Goal: Transaction & Acquisition: Purchase product/service

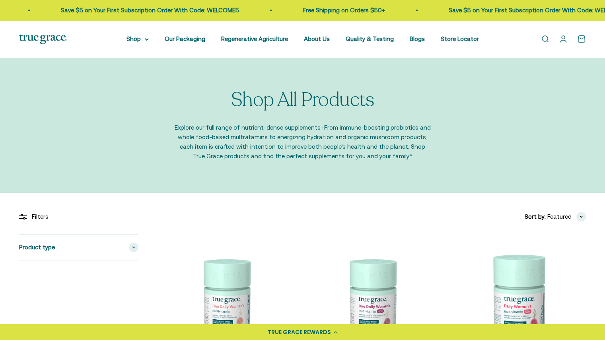
click at [562, 41] on link "Open account page" at bounding box center [563, 39] width 9 height 9
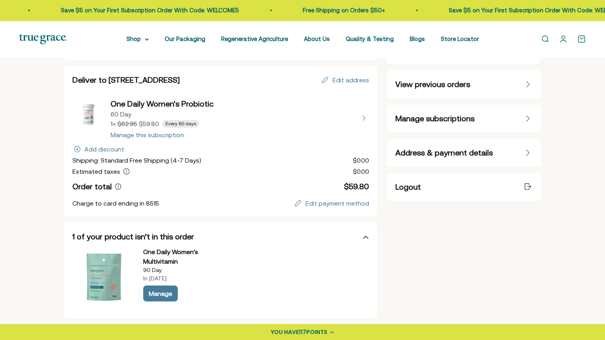
scroll to position [76, 0]
click at [140, 133] on button "view details about One Daily Women's Probiotic 60 Day 1 × $59.80 Every 60 days" at bounding box center [220, 117] width 297 height 40
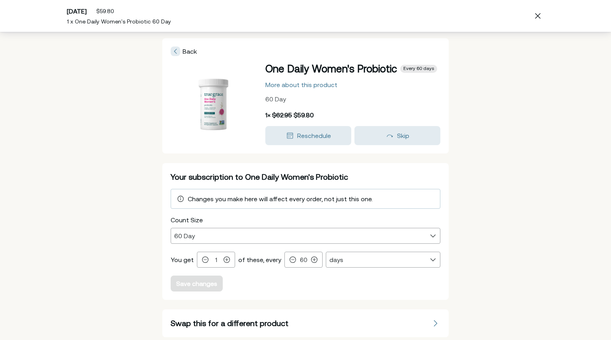
scroll to position [21, 0]
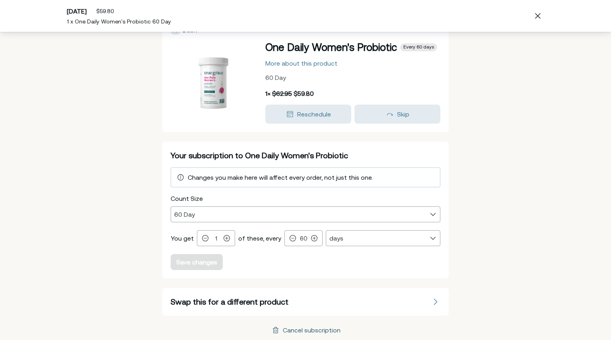
click at [307, 331] on div "Cancel subscription" at bounding box center [312, 330] width 58 height 6
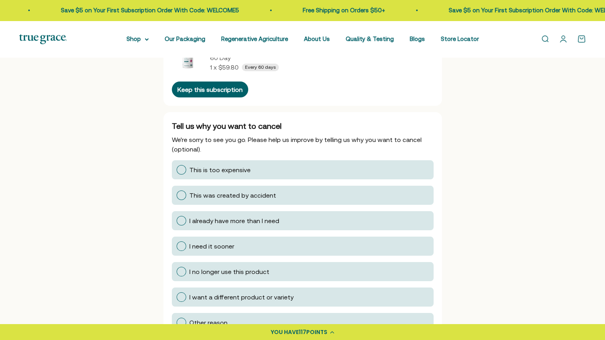
scroll to position [72, 0]
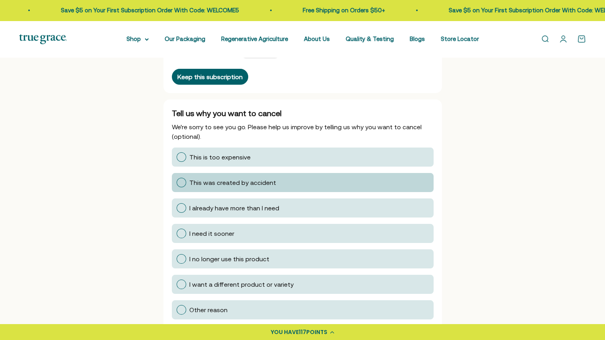
click at [214, 185] on span "This was created by accident" at bounding box center [232, 182] width 87 height 7
click at [176, 183] on input "This was created by accident" at bounding box center [176, 183] width 0 height 0
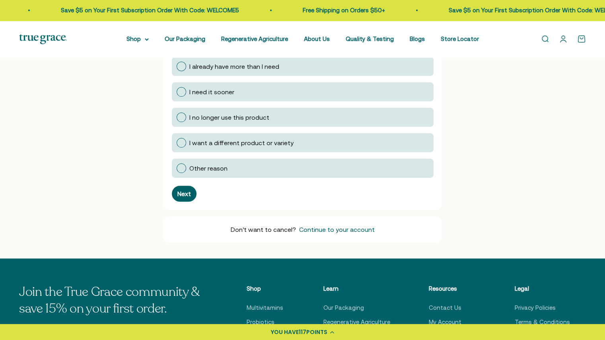
scroll to position [218, 0]
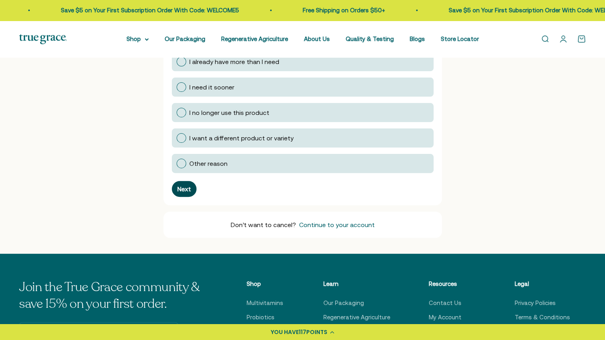
click at [185, 186] on div "Next" at bounding box center [184, 189] width 14 height 6
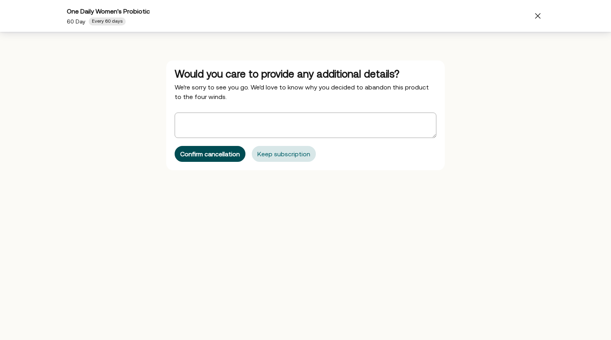
click at [208, 160] on button "Confirm cancellation" at bounding box center [210, 154] width 71 height 16
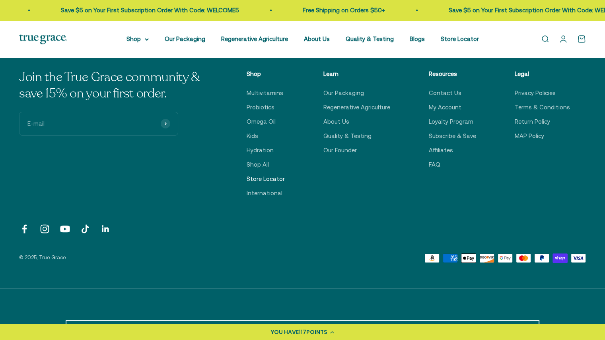
scroll to position [0, 0]
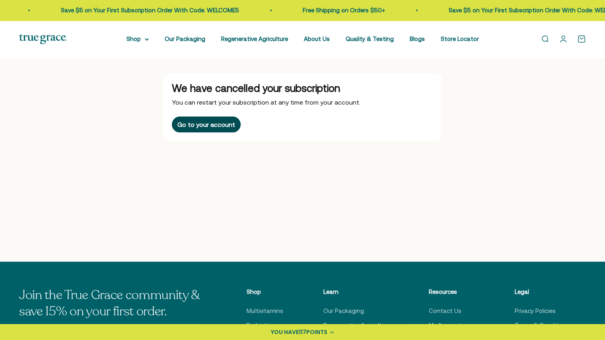
click at [212, 121] on div "Go to your account" at bounding box center [206, 124] width 58 height 6
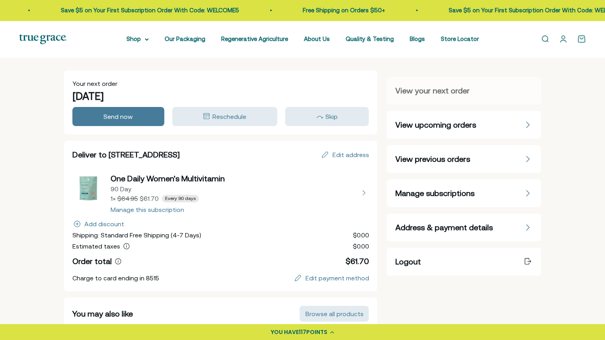
click at [138, 212] on button "view details about One Daily Women's Multivitamin 90 Day 1 × $61.70 Every 90 da…" at bounding box center [220, 193] width 297 height 40
select select "90 Day"
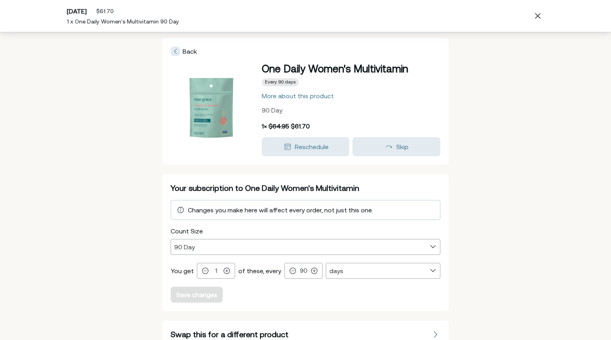
scroll to position [33, 0]
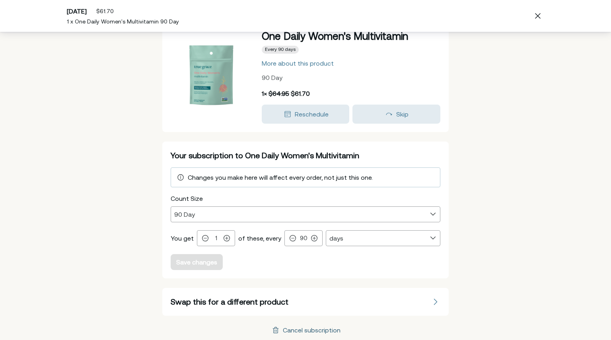
click at [286, 327] on div "Cancel subscription" at bounding box center [312, 330] width 58 height 6
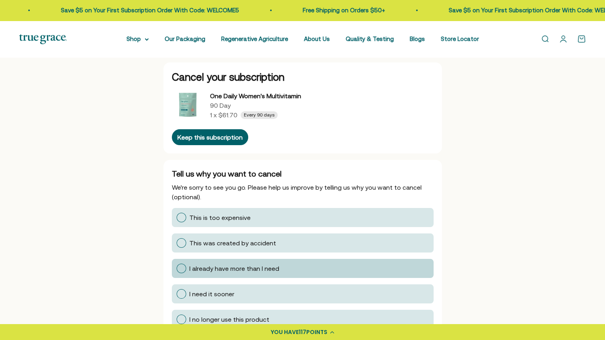
scroll to position [11, 0]
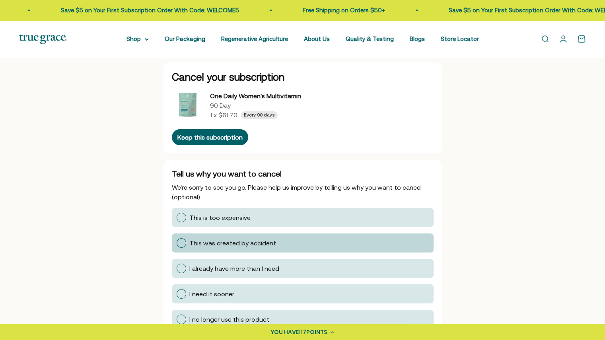
click at [212, 245] on span "This was created by accident" at bounding box center [232, 242] width 87 height 7
click at [176, 243] on input "This was created by accident" at bounding box center [176, 243] width 0 height 0
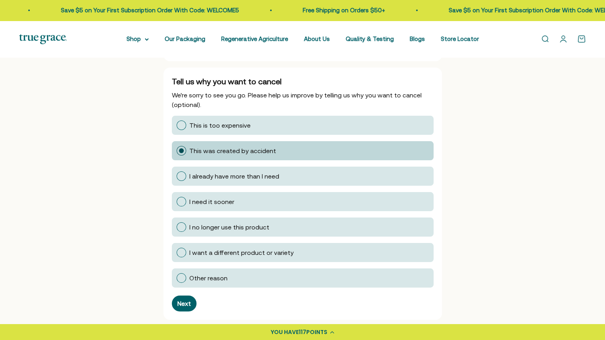
scroll to position [153, 0]
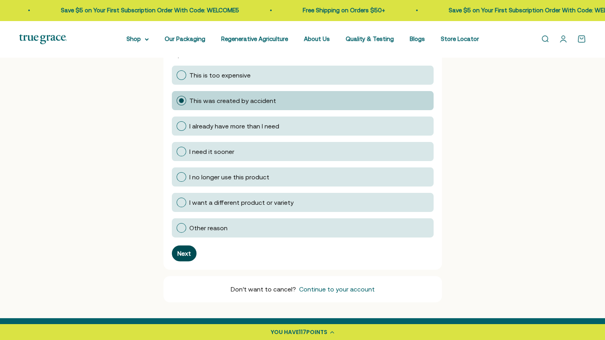
click at [188, 250] on div "Next" at bounding box center [184, 253] width 14 height 6
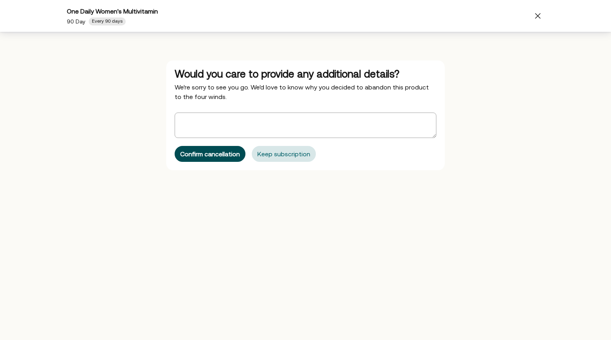
click at [215, 155] on div "Confirm cancellation" at bounding box center [210, 154] width 60 height 6
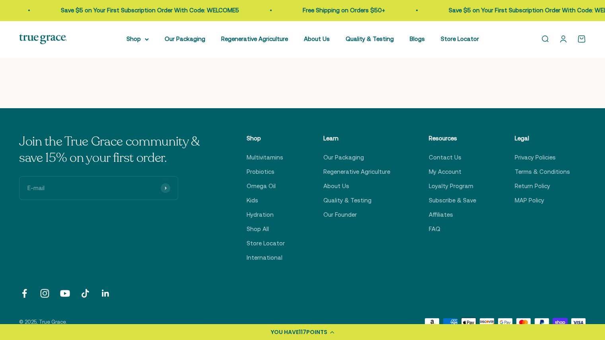
scroll to position [0, 0]
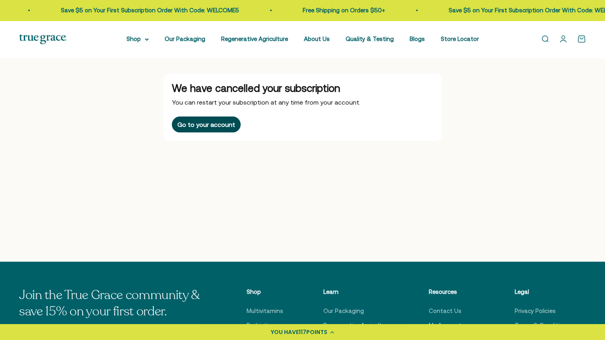
click at [181, 120] on button "Go to your account" at bounding box center [206, 125] width 69 height 16
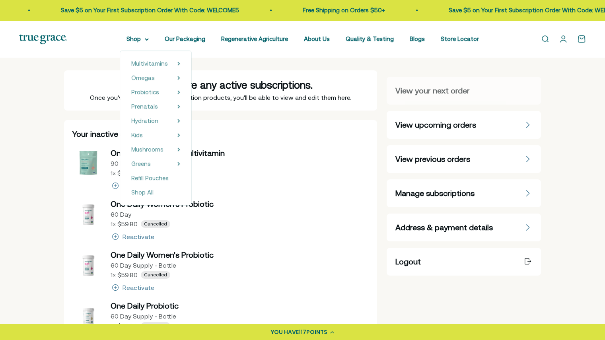
click at [45, 40] on img at bounding box center [43, 39] width 48 height 10
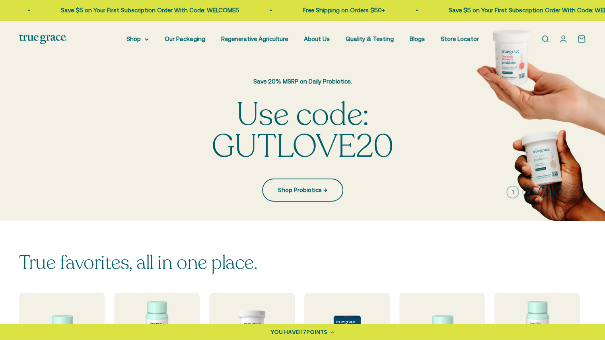
click at [312, 188] on link "Shop Probiotics →" at bounding box center [302, 190] width 81 height 23
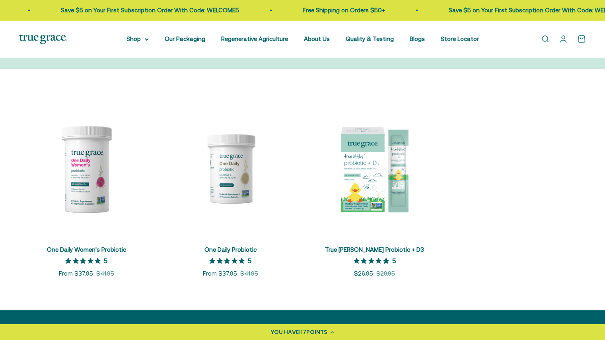
scroll to position [126, 0]
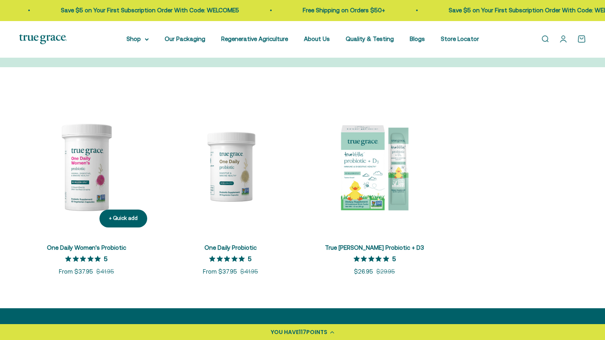
click at [84, 168] on img at bounding box center [86, 166] width 134 height 134
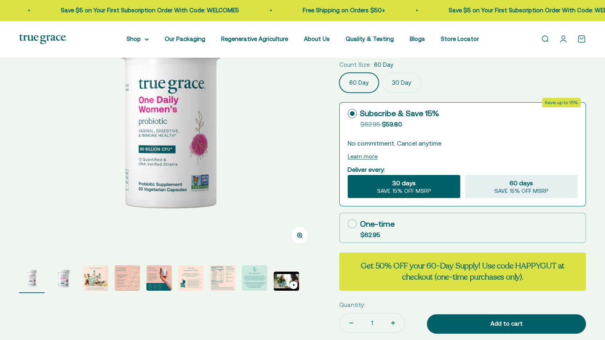
scroll to position [113, 0]
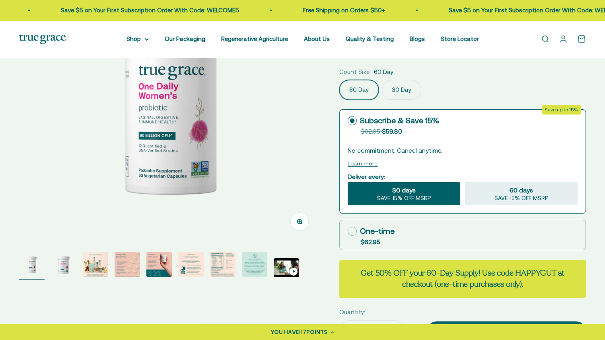
select select "3"
click at [509, 188] on div "60 days SAVE 15% OFF MSRP" at bounding box center [521, 193] width 113 height 23
click at [465, 182] on input "60 days SAVE 15% OFF MSRP" at bounding box center [464, 182] width 0 height 0
radio input "true"
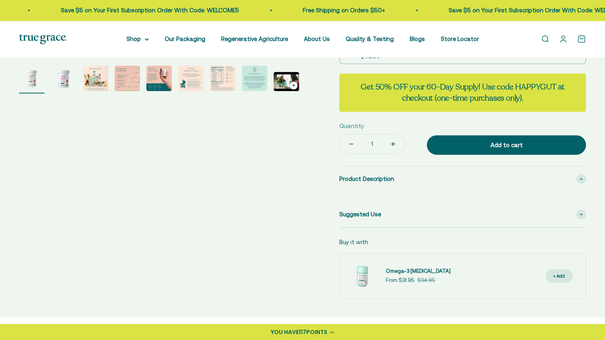
scroll to position [306, 0]
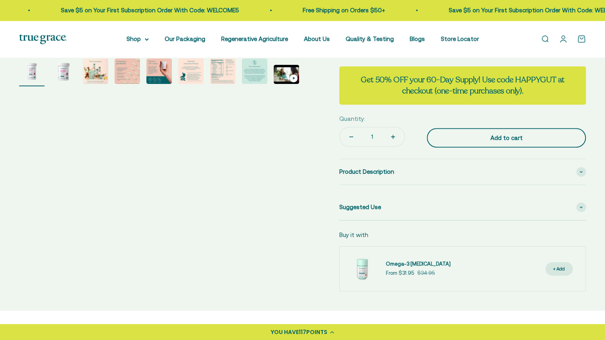
click at [468, 136] on div "Add to cart" at bounding box center [506, 138] width 127 height 10
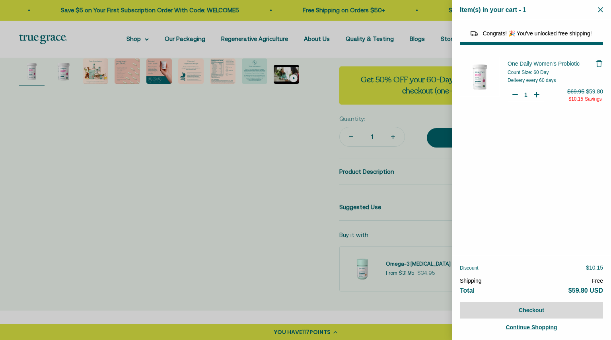
select select "40055698129088"
select select "44882806636758"
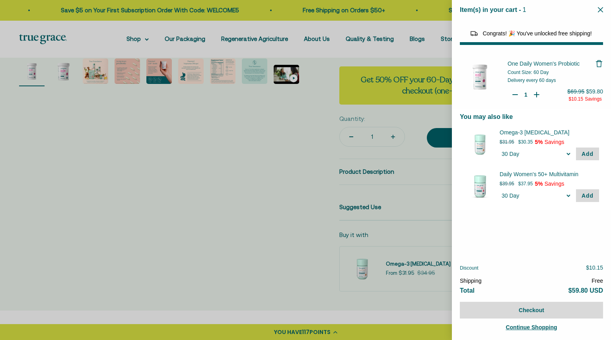
click at [598, 9] on icon "Close" at bounding box center [600, 9] width 5 height 5
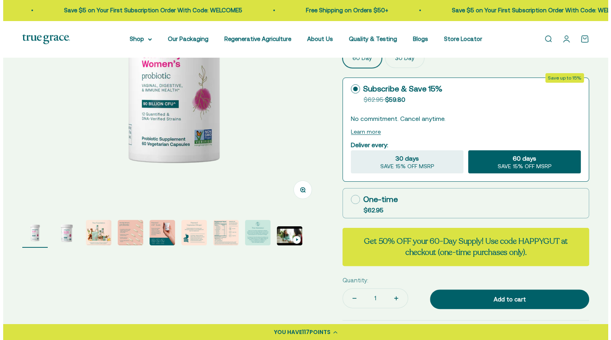
scroll to position [0, 0]
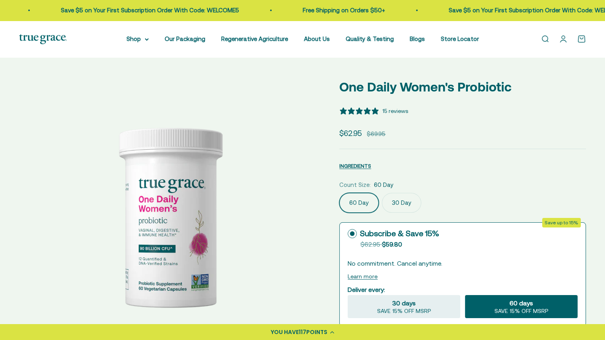
click at [583, 40] on link "Open cart 0" at bounding box center [581, 39] width 9 height 9
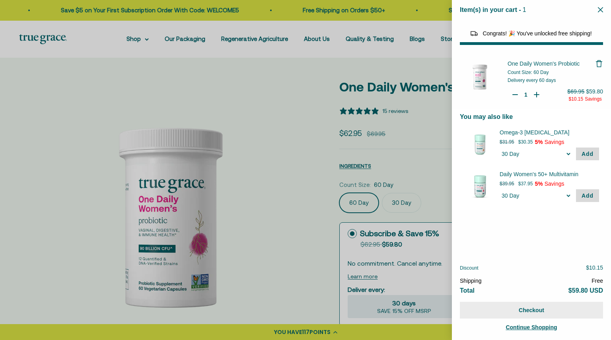
click at [535, 313] on button "Checkout" at bounding box center [531, 310] width 143 height 17
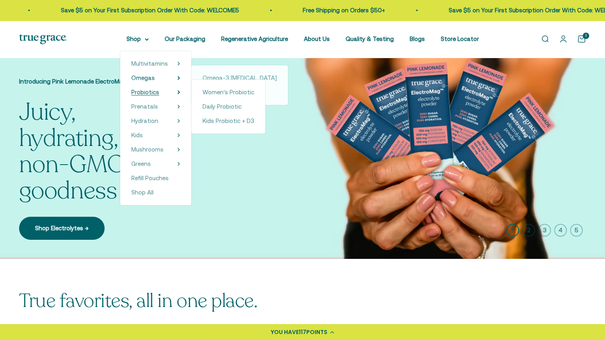
click at [150, 90] on span "Probiotics" at bounding box center [145, 92] width 28 height 7
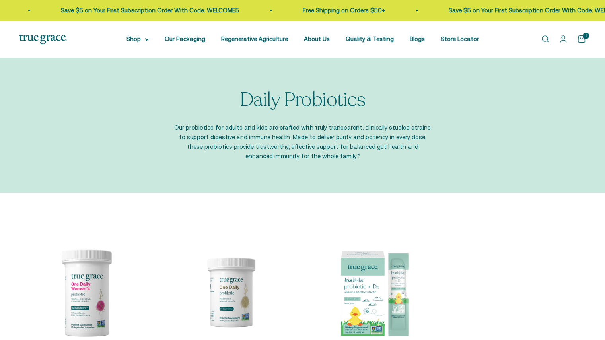
scroll to position [145, 0]
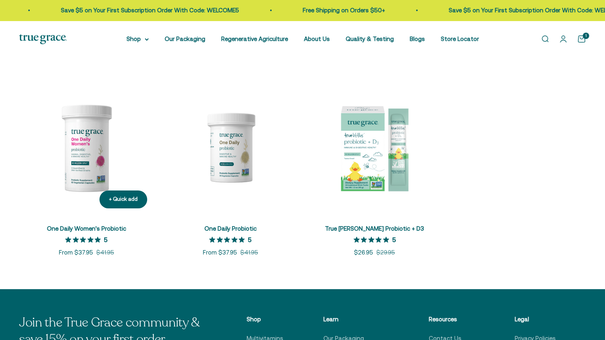
click at [87, 155] on img at bounding box center [86, 147] width 134 height 134
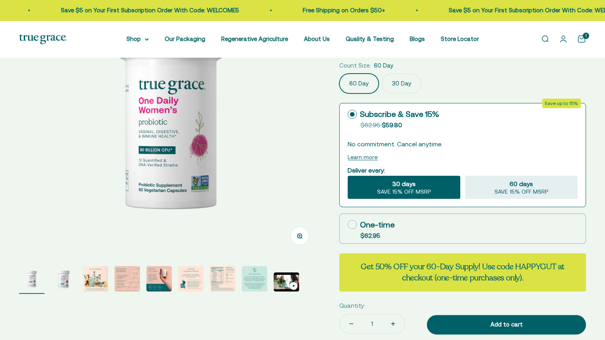
select select "3"
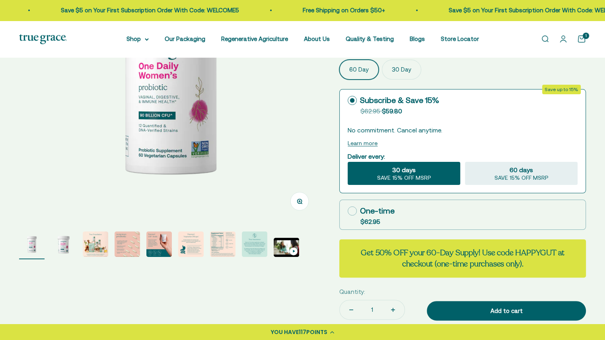
click at [355, 217] on label "One-time $62.95" at bounding box center [463, 214] width 246 height 29
click at [348, 211] on input "One-time $62.95" at bounding box center [347, 211] width 0 height 0
radio input "true"
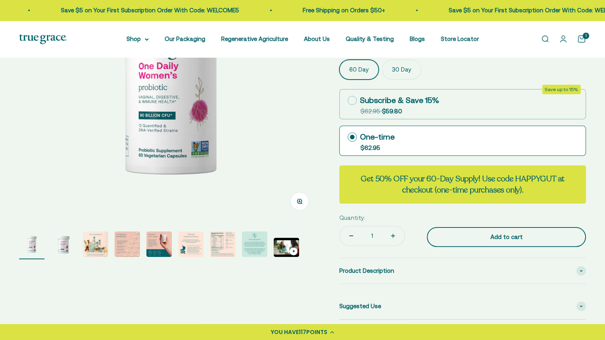
click at [492, 240] on div "Add to cart" at bounding box center [506, 237] width 127 height 10
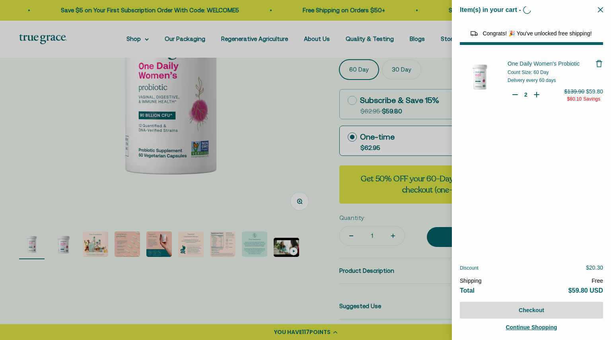
type input "1"
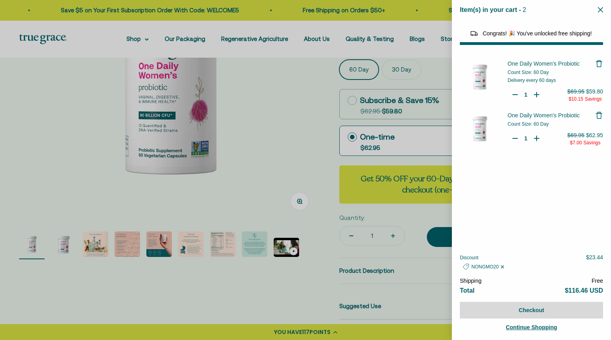
select select "40055698129088"
select select "44882806636758"
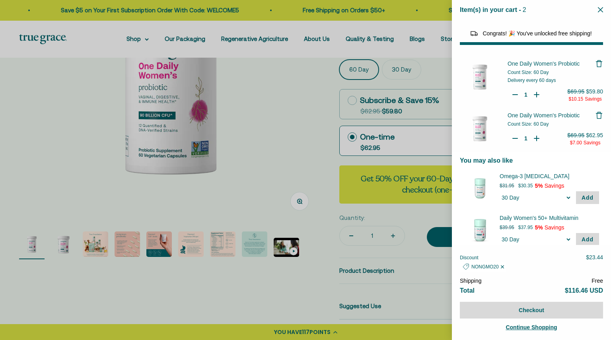
type input "0"
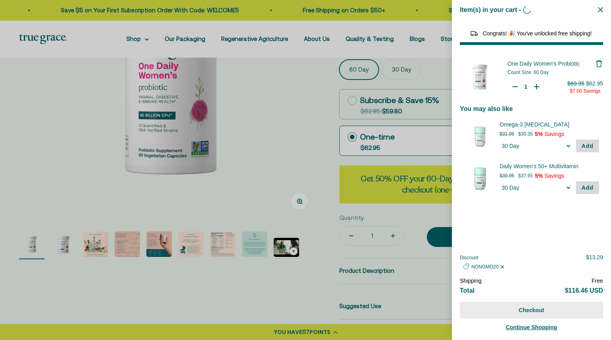
click at [545, 306] on button "Checkout" at bounding box center [531, 310] width 143 height 17
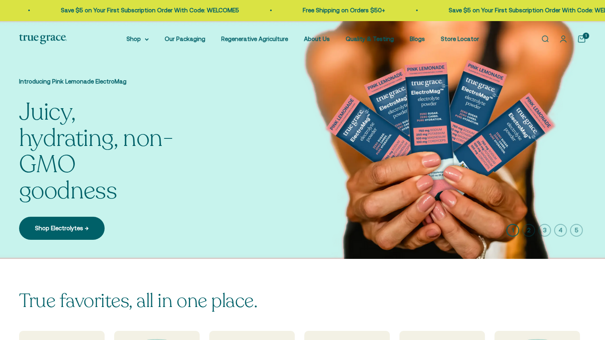
scroll to position [170, 0]
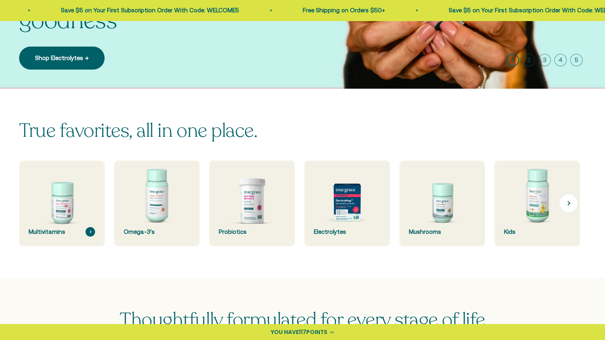
click at [62, 210] on img at bounding box center [62, 203] width 91 height 91
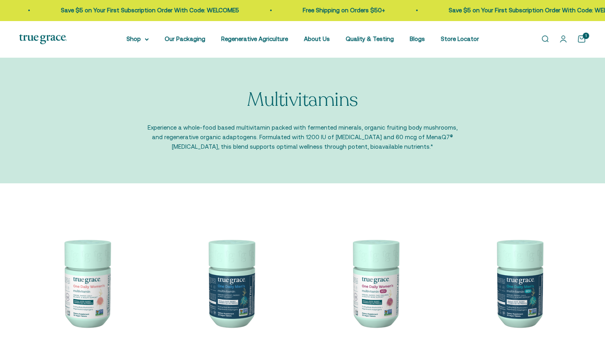
scroll to position [177, 0]
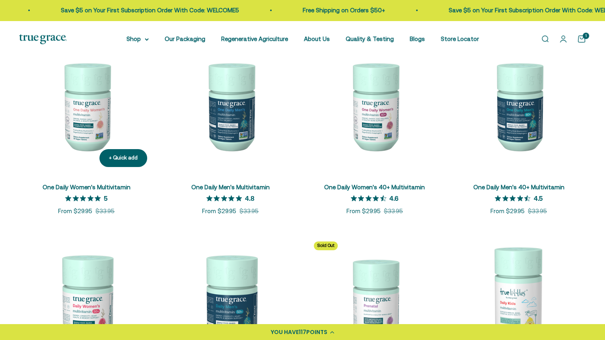
click at [103, 125] on img at bounding box center [86, 106] width 134 height 134
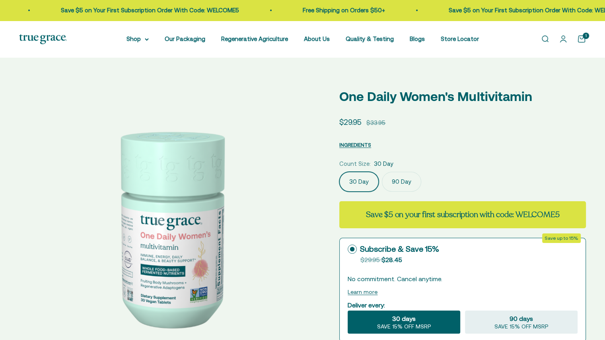
select select "3"
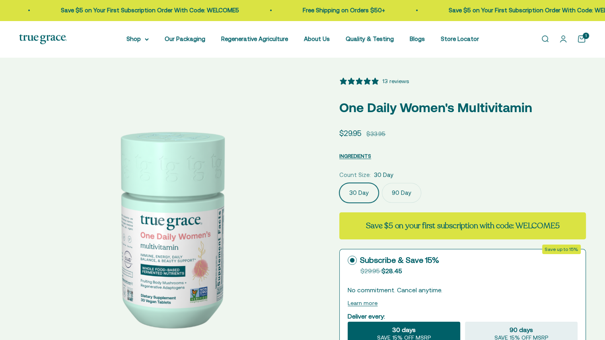
click at [397, 181] on fieldset "Count Size: 30 Day 30 Day 90 Day" at bounding box center [462, 186] width 247 height 33
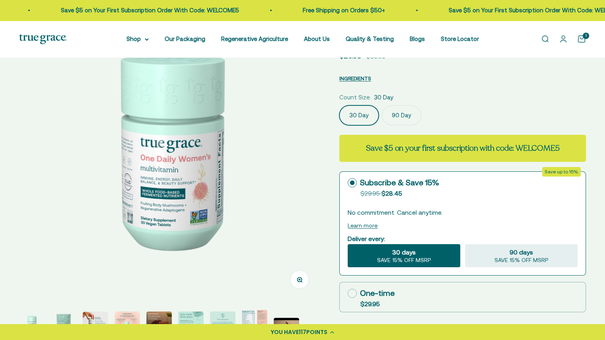
scroll to position [78, 0]
click at [401, 113] on label "90 Day" at bounding box center [401, 115] width 39 height 20
click at [339, 105] on input "90 Day" at bounding box center [339, 105] width 0 height 0
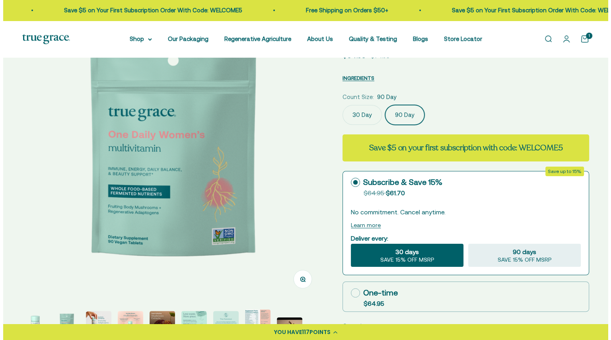
scroll to position [154, 0]
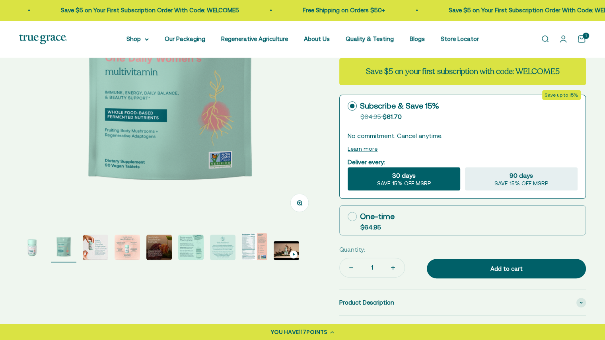
click at [355, 214] on icon at bounding box center [352, 216] width 9 height 9
click at [348, 216] on input "One-time $64.95" at bounding box center [347, 216] width 0 height 0
radio input "true"
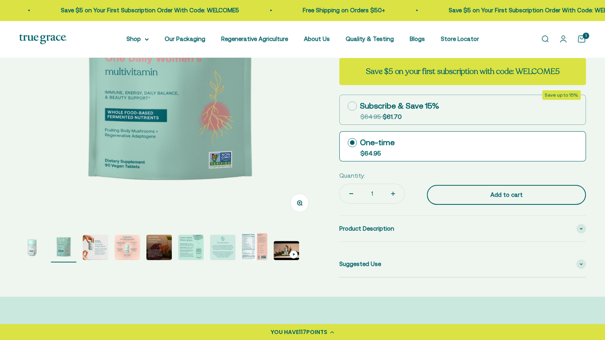
click at [470, 200] on button "Add to cart" at bounding box center [506, 195] width 159 height 20
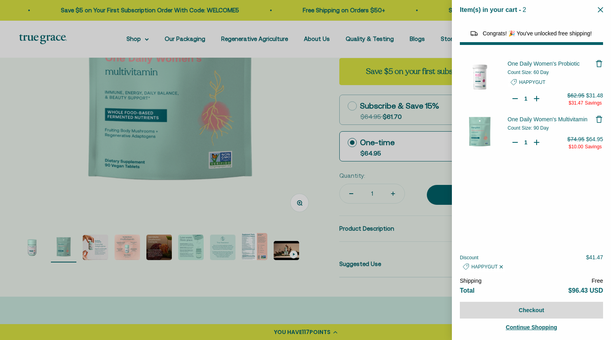
select select "40055698129088"
select select "44882806636758"
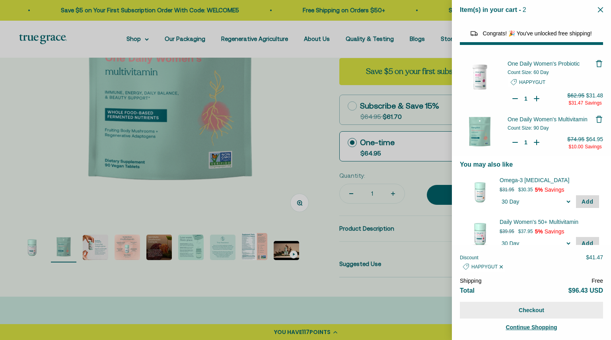
click at [514, 303] on button "Checkout" at bounding box center [531, 310] width 143 height 17
click at [514, 308] on button "Checkout" at bounding box center [531, 310] width 143 height 17
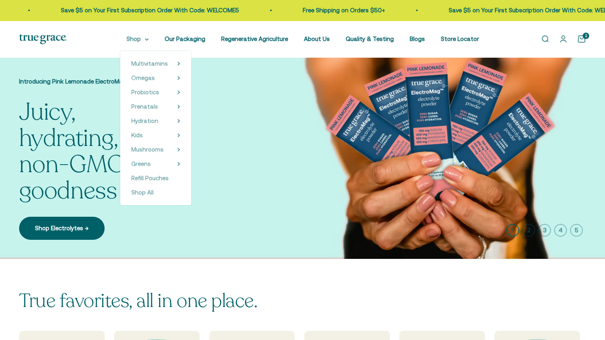
click at [146, 43] on summary "Shop" at bounding box center [137, 39] width 22 height 10
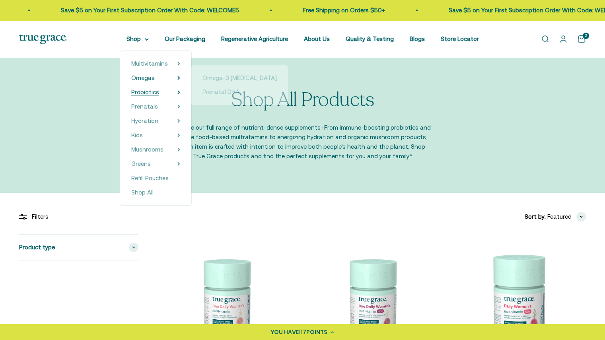
click at [153, 89] on span "Probiotics" at bounding box center [145, 92] width 28 height 7
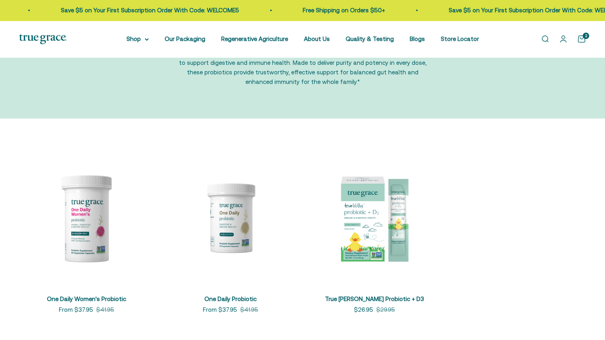
scroll to position [75, 0]
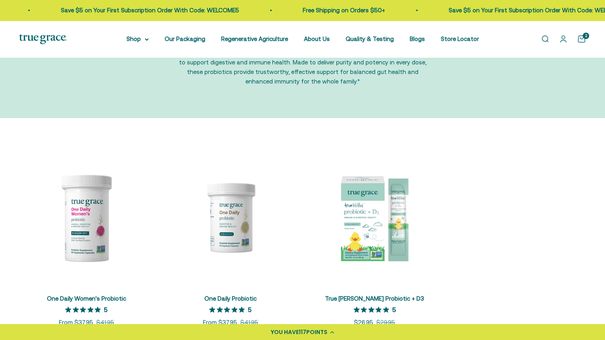
click at [536, 268] on product-list "+ Quick add One Daily Women's Probiotic 5 out of 5 star rating 5 Sale price Fro…" at bounding box center [302, 238] width 567 height 177
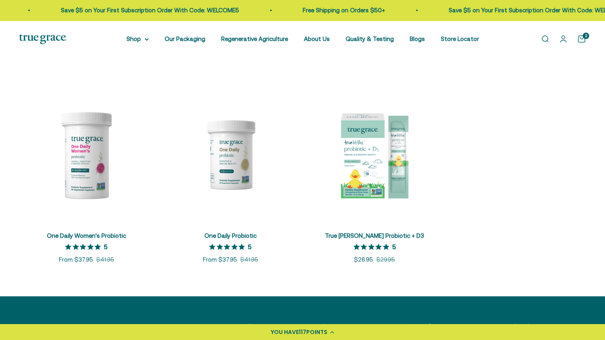
scroll to position [138, 0]
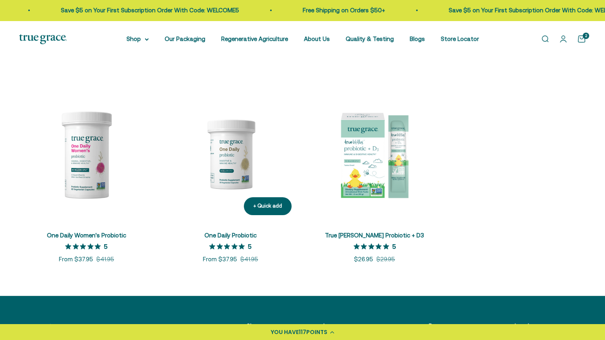
click at [210, 142] on img at bounding box center [230, 154] width 134 height 134
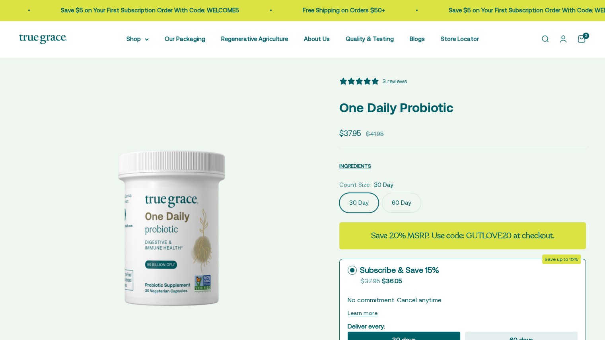
select select "3"
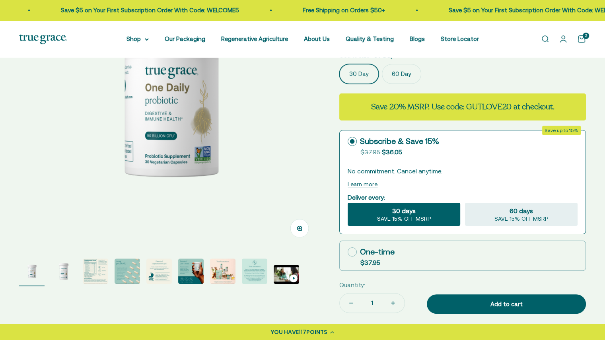
scroll to position [130, 0]
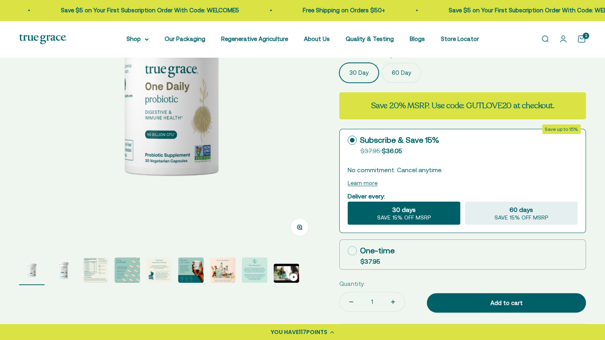
click at [389, 85] on safe-sticky "3 reviews One Daily Probiotic Sale price $37.95 Regular price $41.95 INGREDIENT…" at bounding box center [462, 224] width 247 height 555
click at [392, 80] on label "60 Day" at bounding box center [401, 73] width 39 height 20
click at [339, 63] on input "60 Day" at bounding box center [339, 62] width 0 height 0
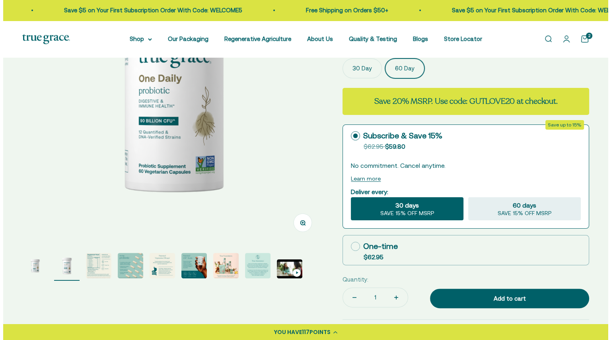
scroll to position [135, 0]
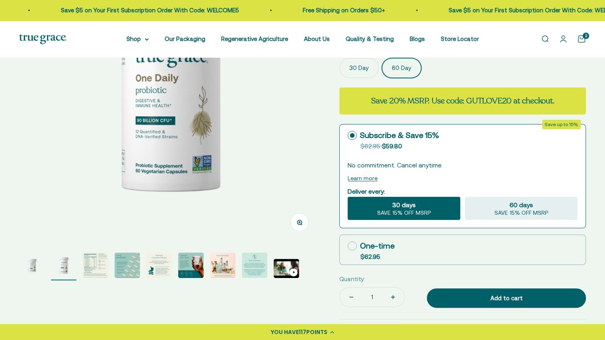
click at [365, 243] on div "One-time" at bounding box center [371, 246] width 47 height 12
click at [348, 246] on input "One-time $62.95" at bounding box center [347, 246] width 0 height 0
radio input "true"
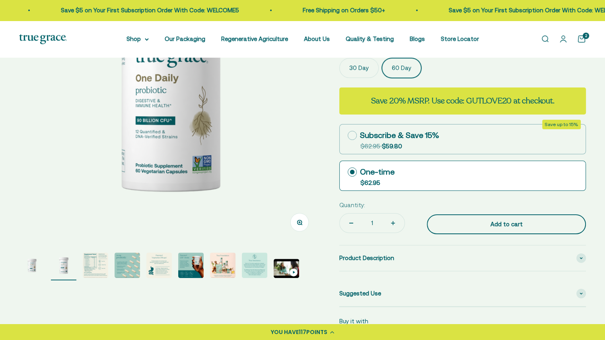
click at [429, 222] on button "Add to cart" at bounding box center [506, 224] width 159 height 20
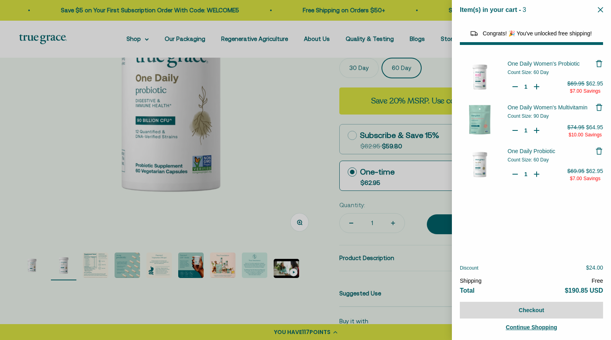
select select "40055698129088"
select select "44882806636758"
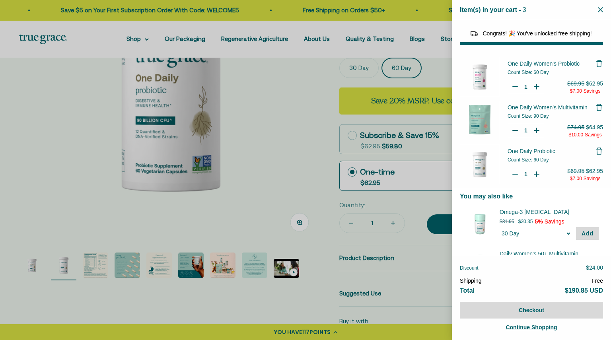
type input "0"
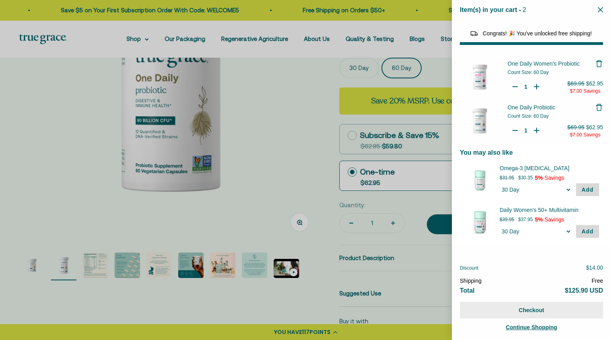
click at [513, 311] on button "Checkout" at bounding box center [531, 310] width 143 height 17
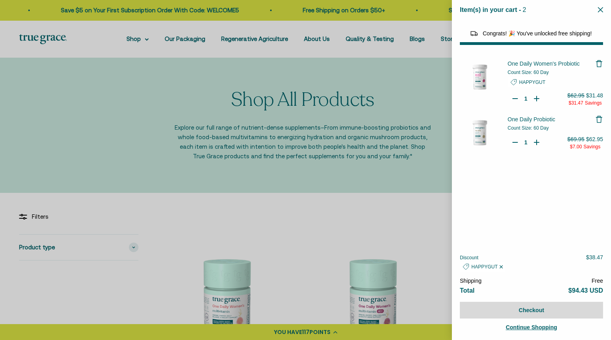
select select "40055698129088"
select select "44882806636758"
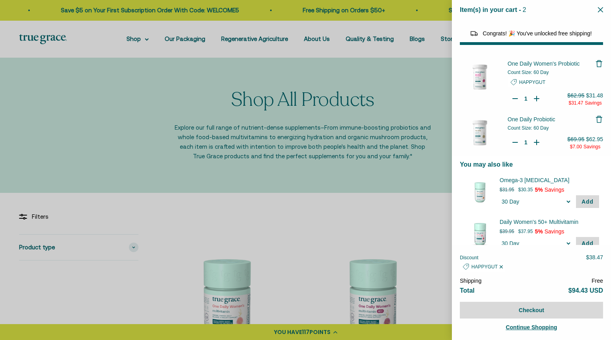
type input "0"
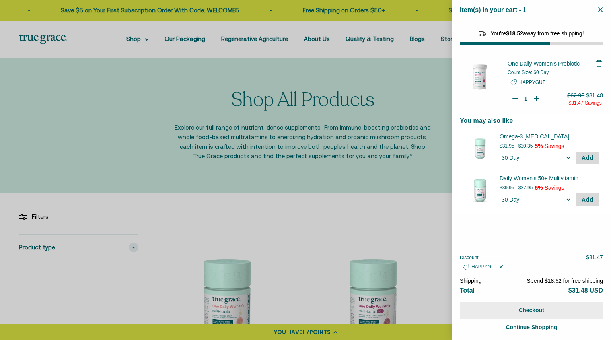
click at [508, 307] on button "Checkout" at bounding box center [531, 310] width 143 height 17
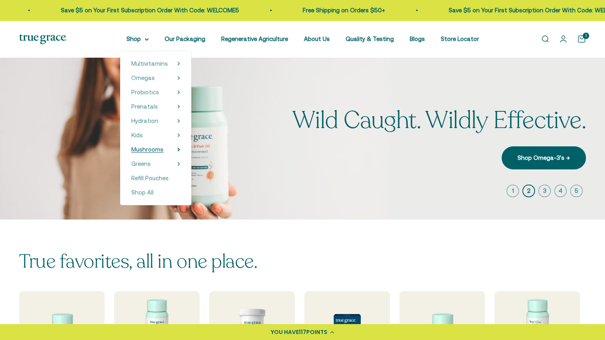
click at [154, 150] on span "Mushrooms" at bounding box center [147, 149] width 32 height 7
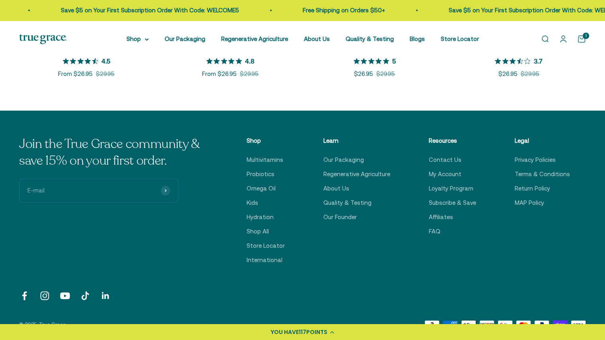
scroll to position [329, 0]
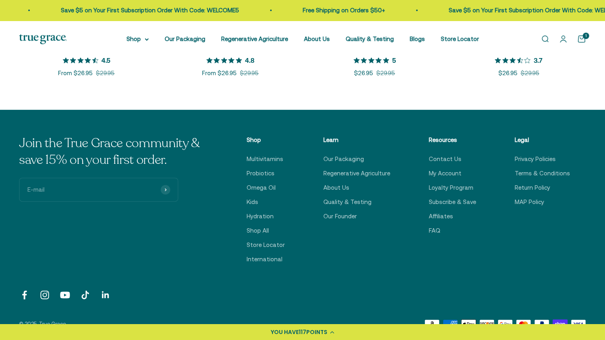
click at [306, 329] on span "117" at bounding box center [303, 332] width 8 height 8
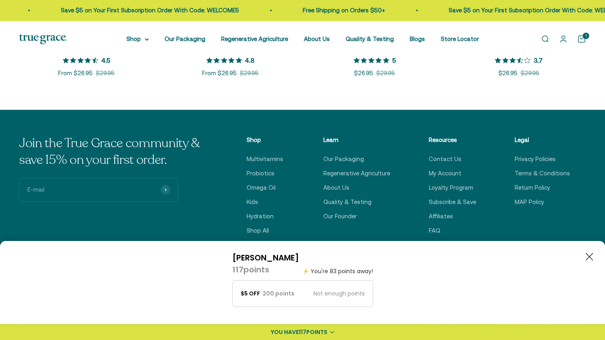
click at [306, 329] on span "117" at bounding box center [303, 332] width 8 height 8
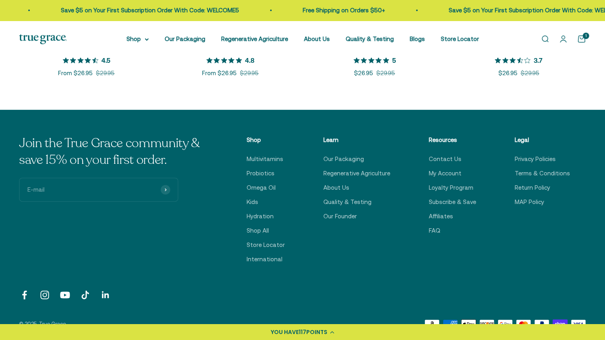
click at [303, 329] on span "117" at bounding box center [303, 332] width 8 height 8
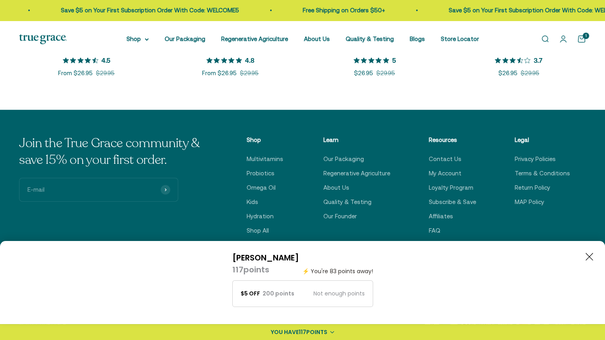
click at [303, 329] on span "117" at bounding box center [303, 332] width 8 height 8
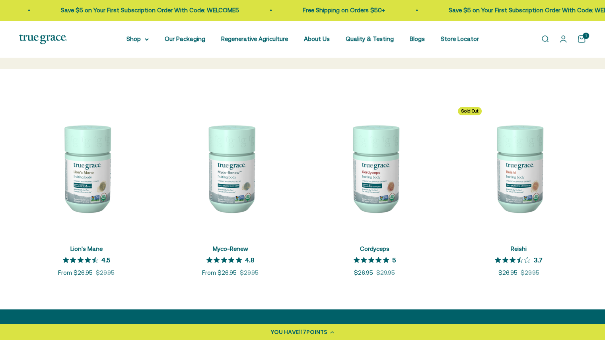
scroll to position [129, 0]
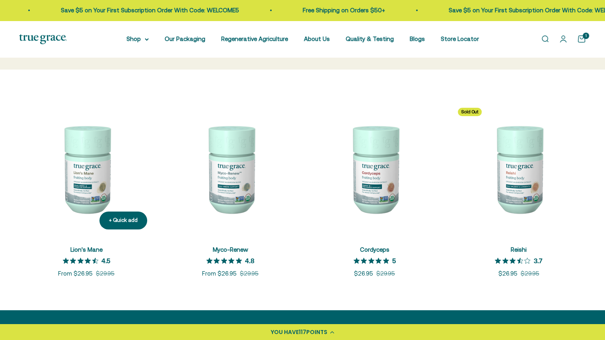
drag, startPoint x: 59, startPoint y: 170, endPoint x: 35, endPoint y: 221, distance: 56.0
click at [35, 221] on img at bounding box center [86, 168] width 134 height 134
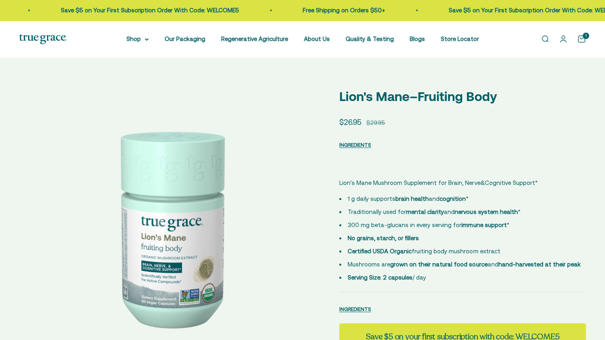
drag, startPoint x: 0, startPoint y: 0, endPoint x: 326, endPoint y: 221, distance: 394.2
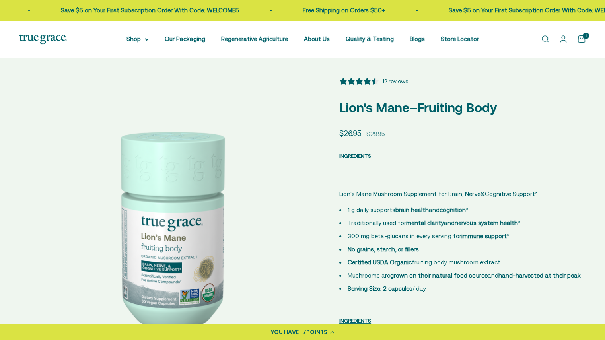
select select "3"
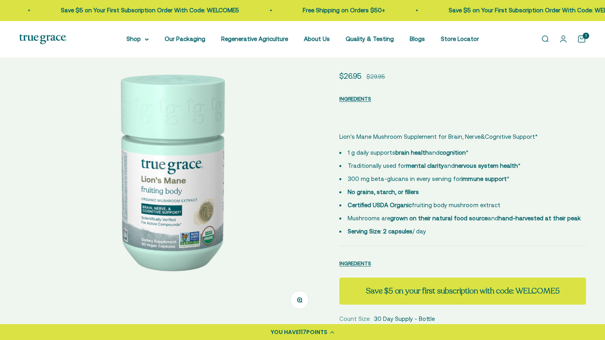
scroll to position [58, 0]
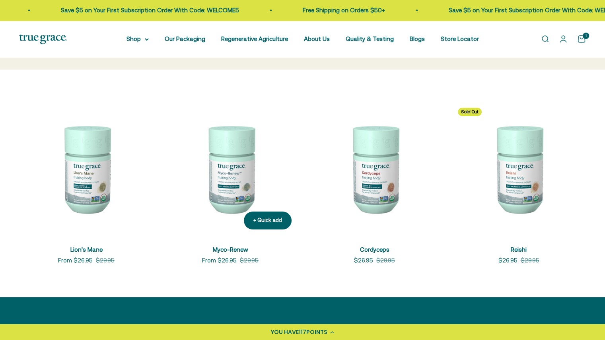
scroll to position [129, 0]
click at [227, 144] on img at bounding box center [230, 168] width 134 height 134
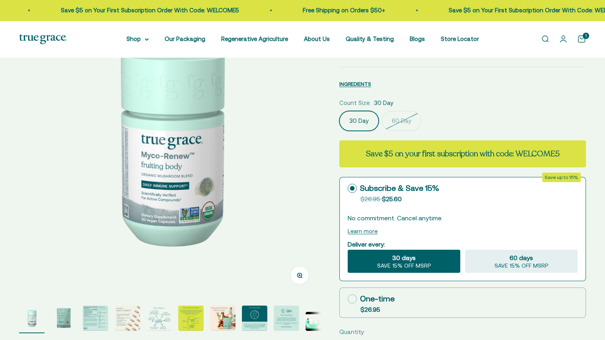
select select "3"
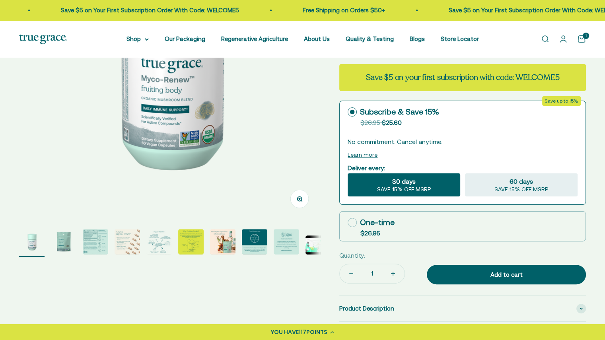
scroll to position [177, 0]
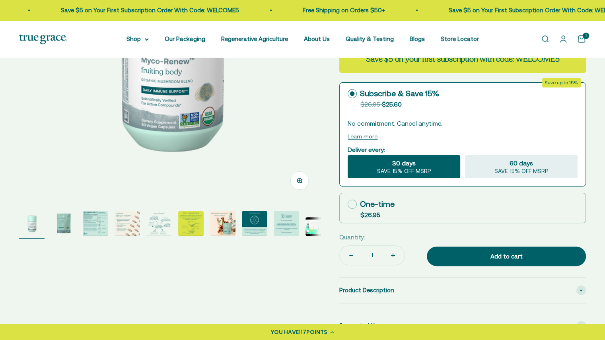
click at [85, 234] on img "Go to item 3" at bounding box center [95, 223] width 25 height 25
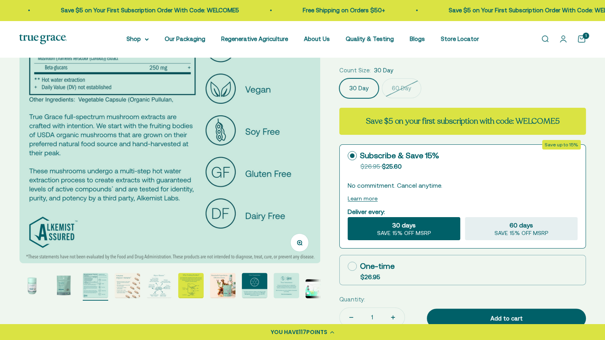
scroll to position [80, 0]
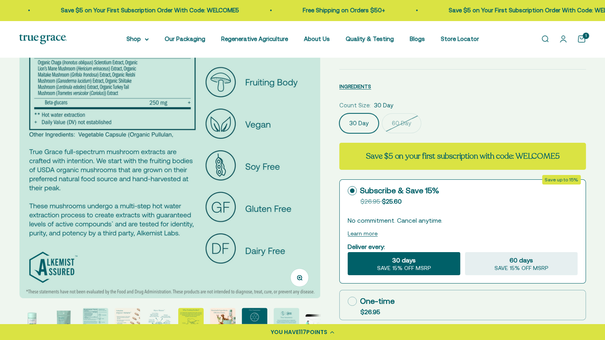
click at [127, 315] on img "Go to item 4" at bounding box center [127, 320] width 25 height 25
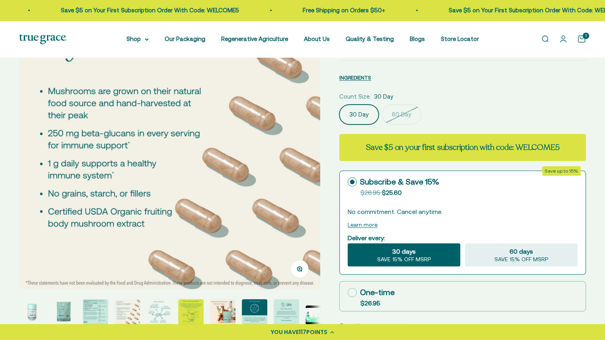
scroll to position [92, 0]
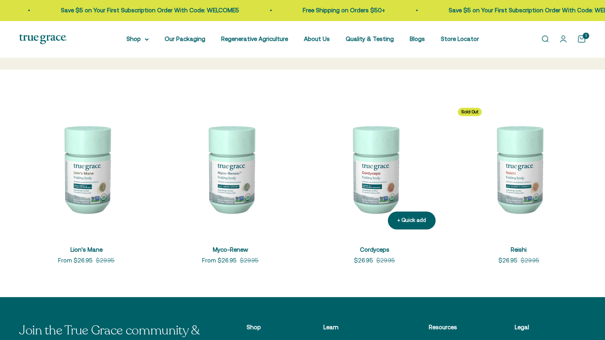
click at [364, 157] on img at bounding box center [374, 168] width 134 height 134
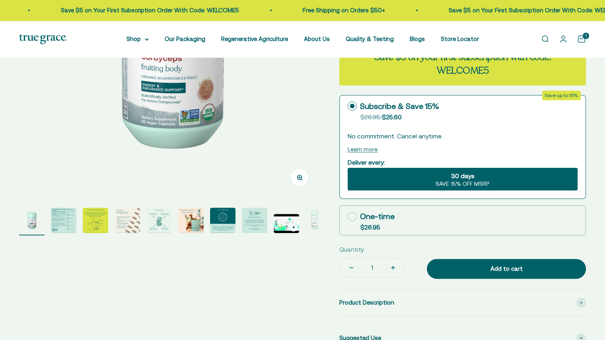
select select "3"
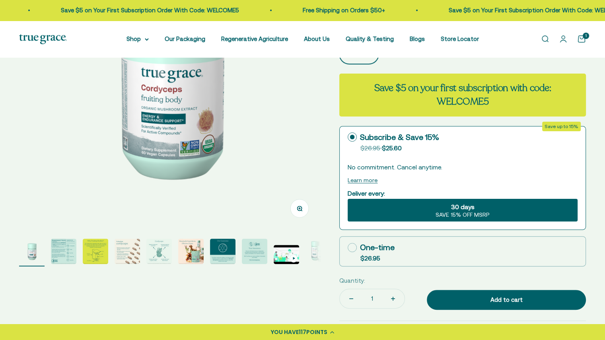
scroll to position [149, 0]
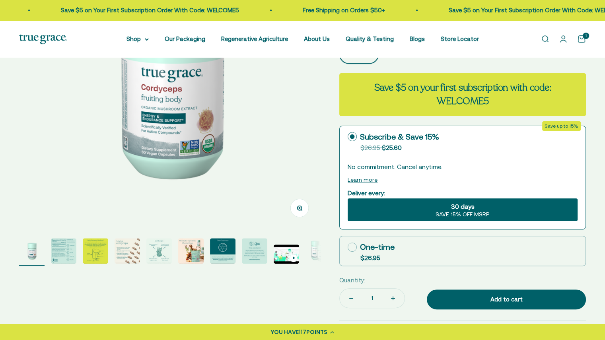
click at [64, 242] on img "Go to item 2" at bounding box center [63, 250] width 25 height 25
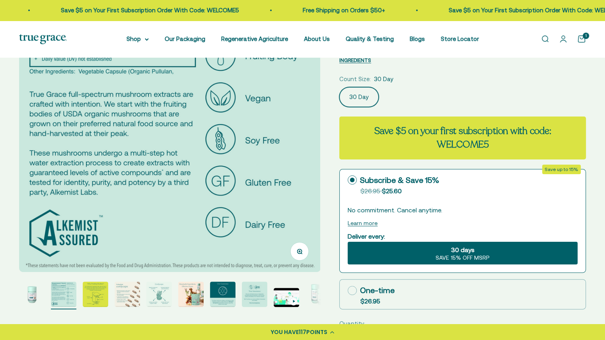
scroll to position [109, 0]
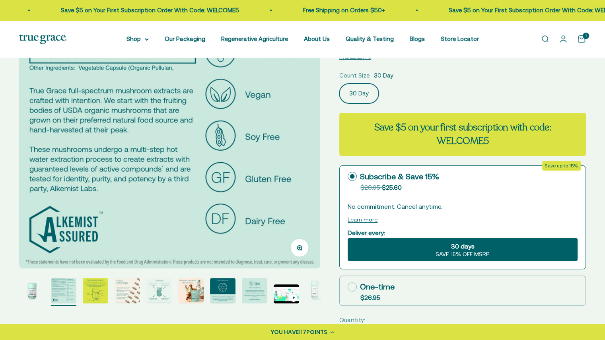
click at [89, 297] on img "Go to item 3" at bounding box center [95, 290] width 25 height 25
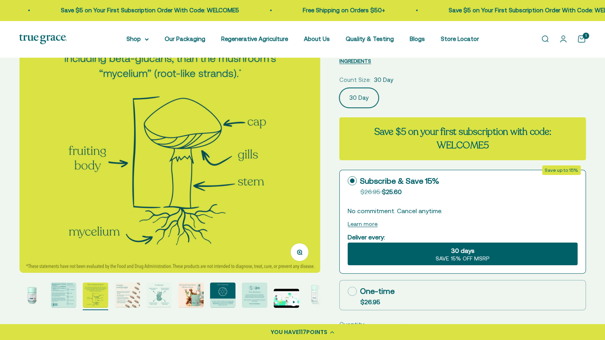
scroll to position [114, 0]
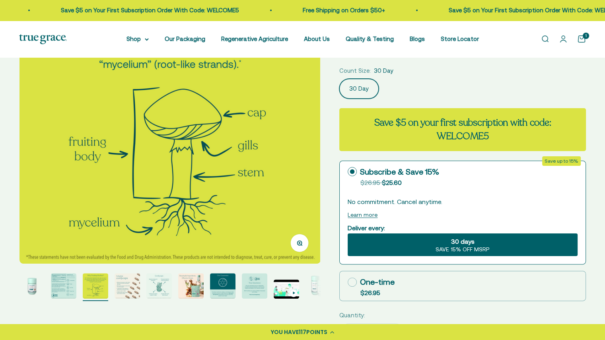
click at [126, 292] on img "Go to item 4" at bounding box center [127, 285] width 25 height 25
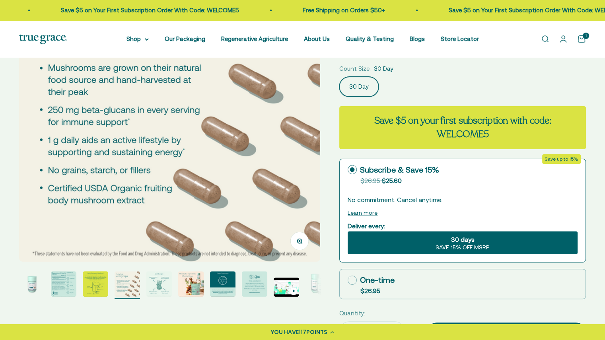
scroll to position [119, 0]
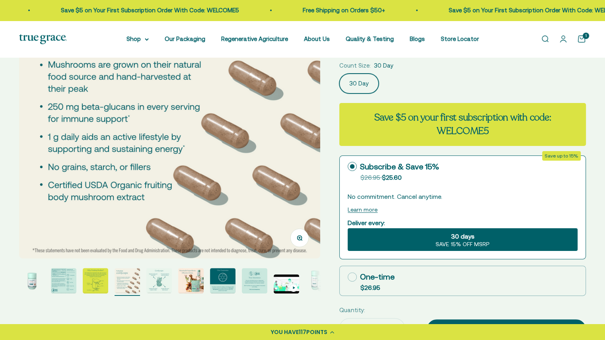
click at [144, 280] on page-dots at bounding box center [169, 282] width 301 height 28
click at [169, 284] on img "Go to item 5" at bounding box center [158, 280] width 25 height 25
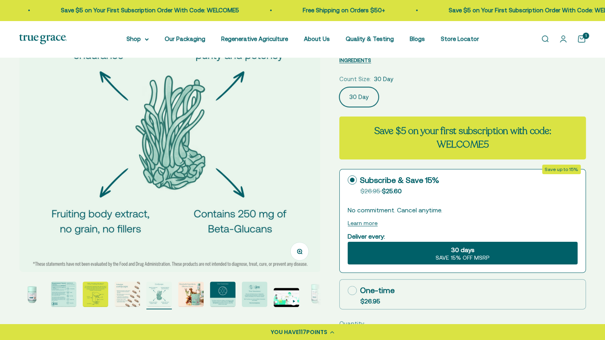
scroll to position [106, 0]
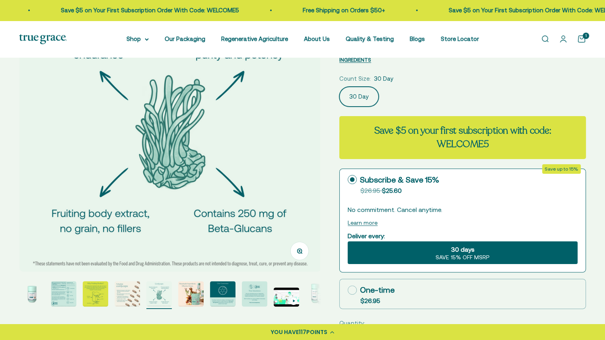
click at [185, 292] on img "Go to item 6" at bounding box center [190, 293] width 25 height 25
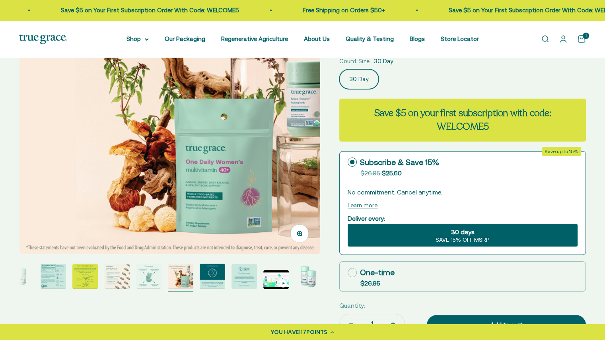
scroll to position [124, 0]
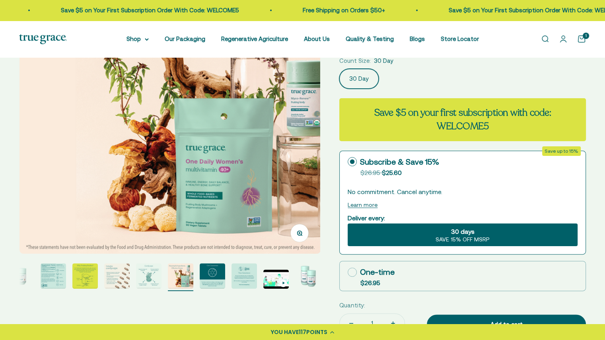
click at [216, 275] on img "Go to item 7" at bounding box center [212, 275] width 25 height 25
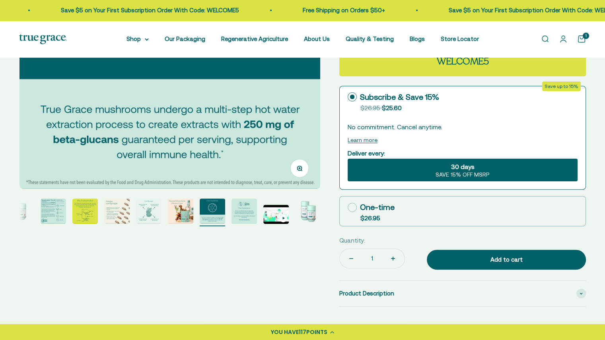
scroll to position [190, 0]
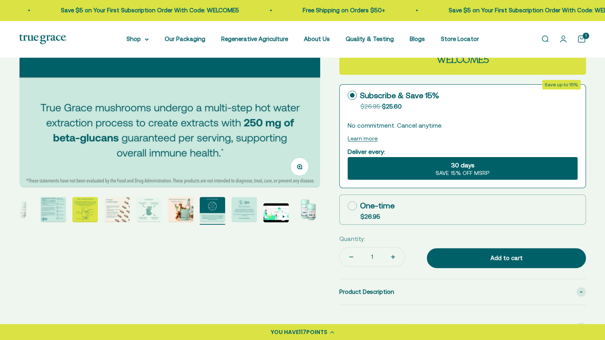
click at [245, 213] on img "Go to item 8" at bounding box center [243, 209] width 25 height 25
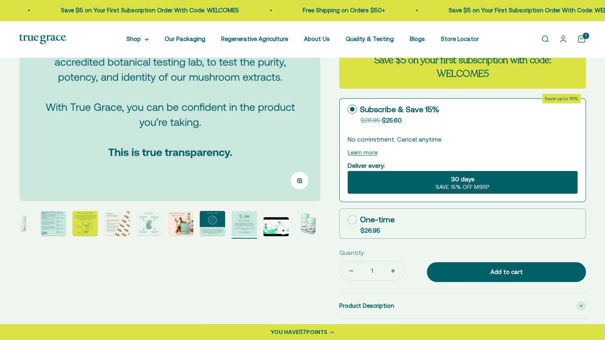
scroll to position [176, 0]
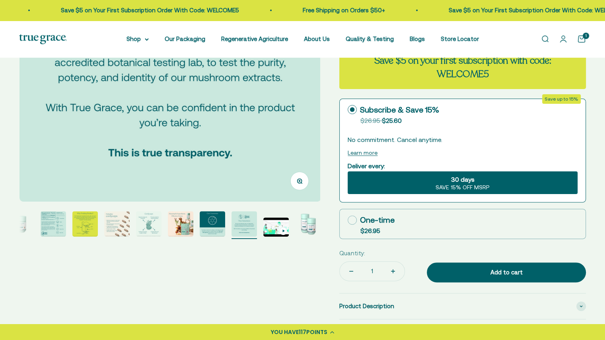
click at [297, 221] on img "Go to item 10" at bounding box center [307, 223] width 25 height 25
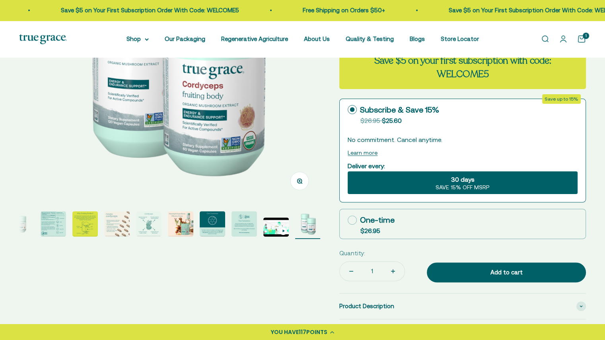
click at [275, 227] on img "Go to item 9" at bounding box center [275, 227] width 25 height 19
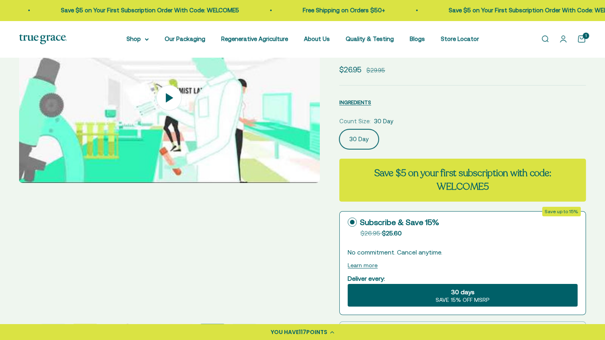
scroll to position [0, 0]
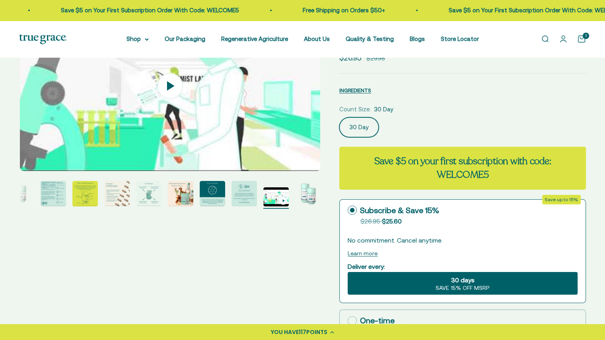
click at [301, 204] on img "Go to item 10" at bounding box center [307, 193] width 25 height 25
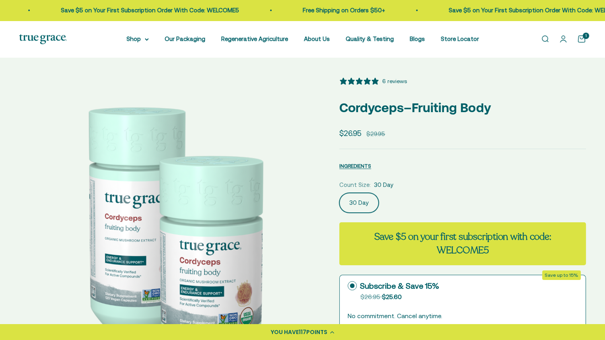
click at [382, 84] on div "6 reviews" at bounding box center [394, 81] width 25 height 9
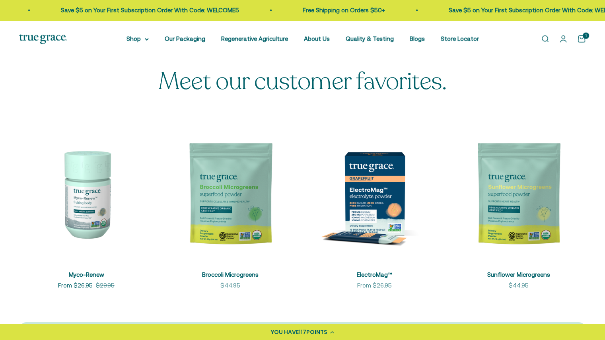
scroll to position [2144, 0]
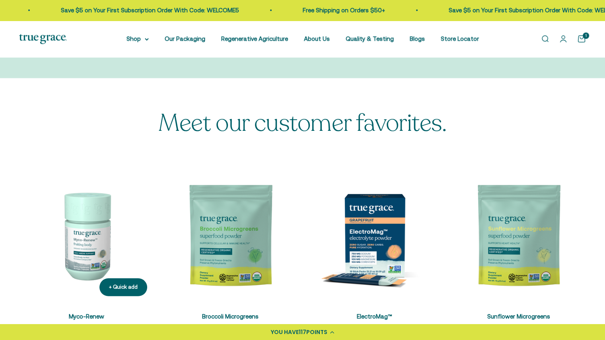
click at [69, 224] on img at bounding box center [86, 235] width 134 height 134
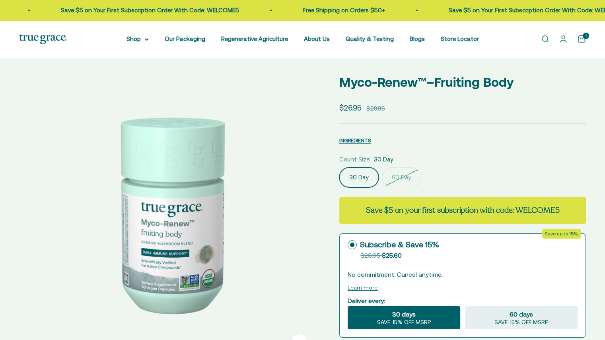
select select "3"
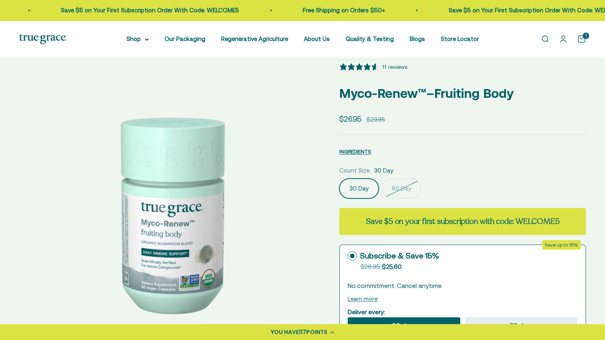
click at [390, 190] on label "60 Day" at bounding box center [401, 189] width 39 height 20
click at [339, 179] on input "60 Day" at bounding box center [339, 178] width 0 height 0
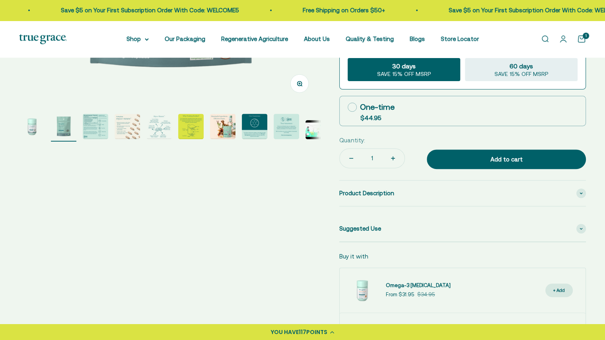
scroll to position [216, 0]
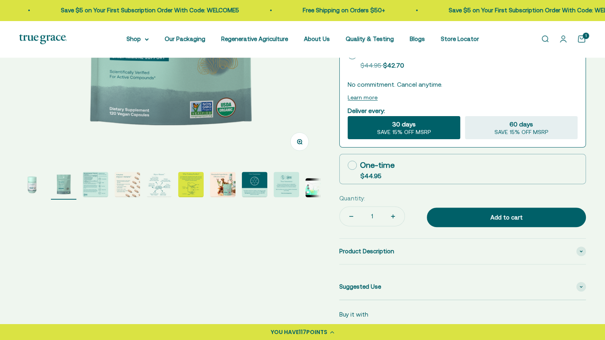
click at [85, 190] on img "Go to item 3" at bounding box center [95, 184] width 25 height 25
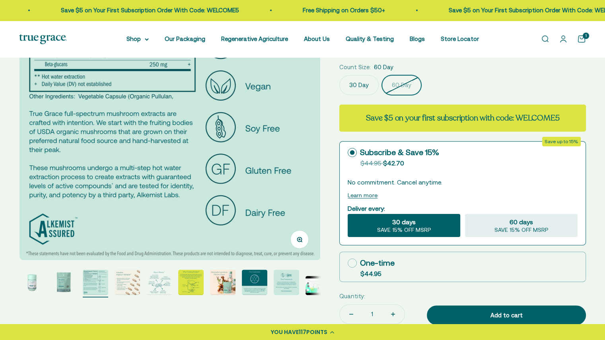
scroll to position [127, 0]
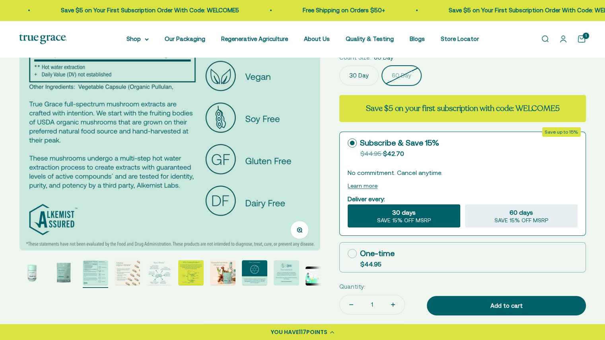
click at [132, 265] on img "Go to item 4" at bounding box center [127, 272] width 25 height 25
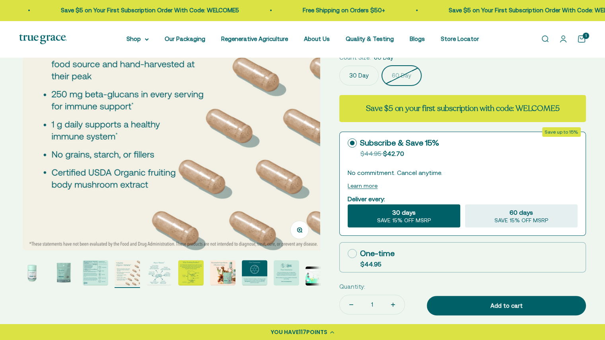
click at [173, 281] on page-dots at bounding box center [169, 274] width 301 height 28
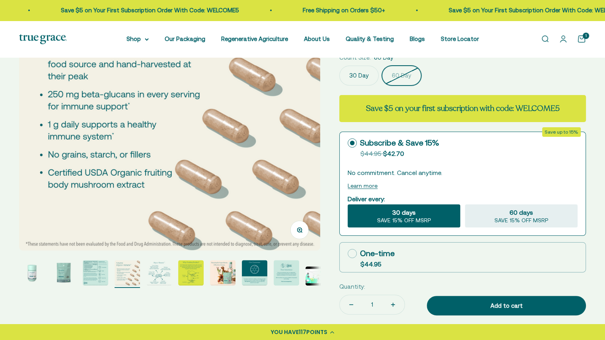
click at [216, 275] on img "Go to item 7" at bounding box center [222, 272] width 25 height 25
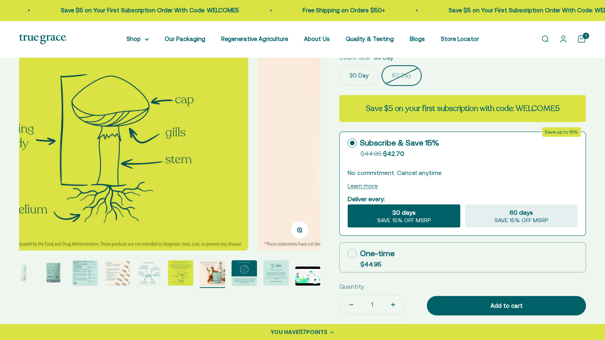
click at [246, 276] on img "Go to item 8" at bounding box center [243, 272] width 25 height 25
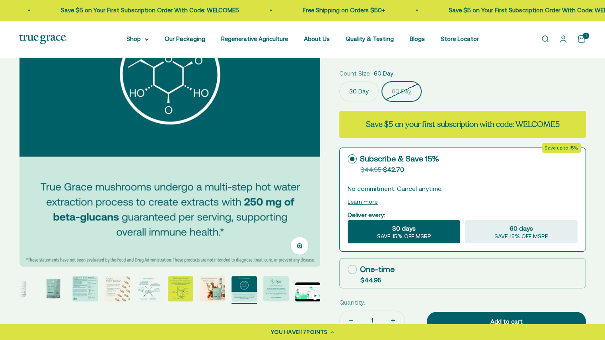
scroll to position [112, 0]
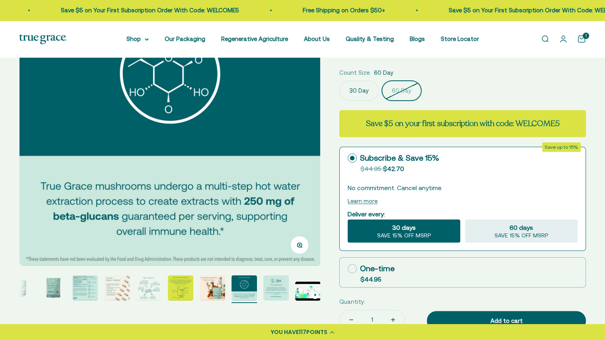
click at [268, 297] on img "Go to item 9" at bounding box center [275, 287] width 25 height 25
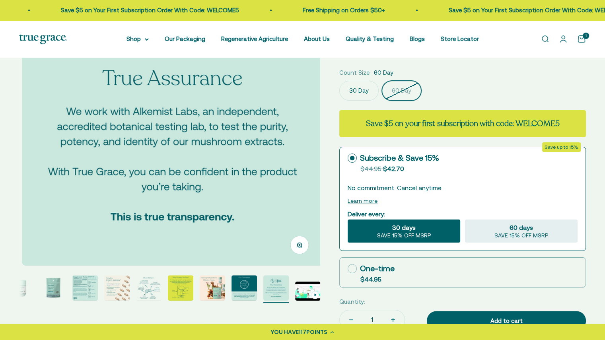
scroll to position [0, 2485]
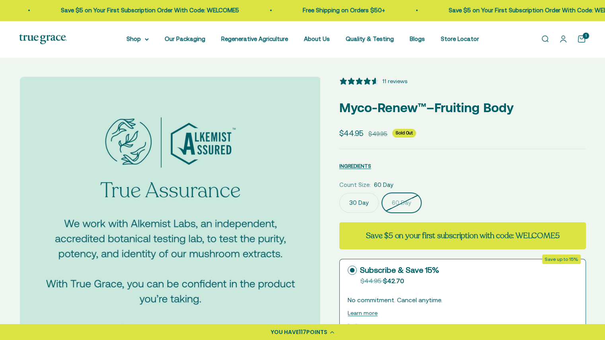
click at [354, 136] on sale-price "Sale price $44.95" at bounding box center [351, 133] width 24 height 12
click at [358, 208] on label "30 Day" at bounding box center [358, 203] width 39 height 20
click at [339, 193] on input "30 Day" at bounding box center [339, 192] width 0 height 0
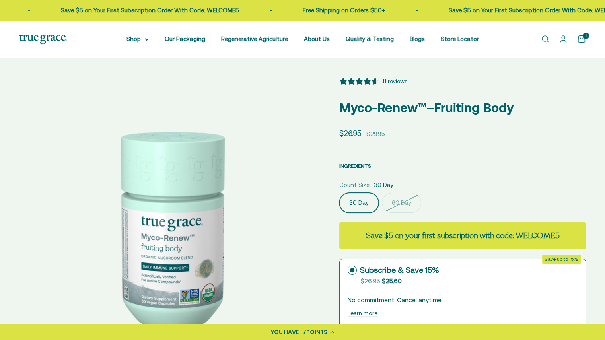
click at [369, 85] on span "11 reviews" at bounding box center [462, 82] width 247 height 11
click at [369, 82] on icon "4.82 stars, 11 ratings" at bounding box center [367, 81] width 8 height 8
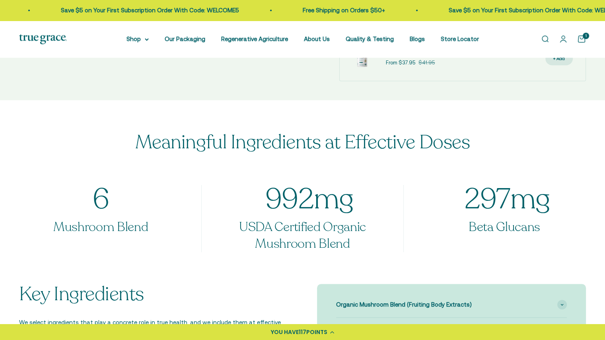
click at [54, 35] on img at bounding box center [43, 39] width 48 height 10
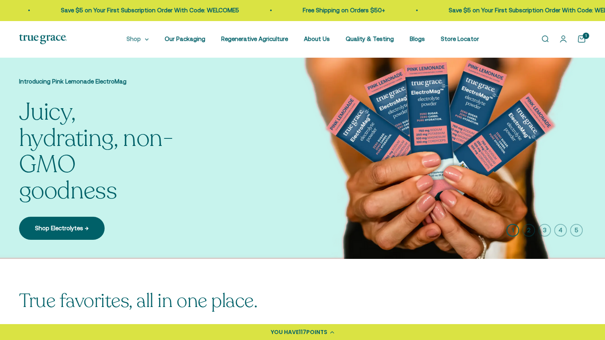
click at [149, 39] on icon at bounding box center [147, 39] width 4 height 3
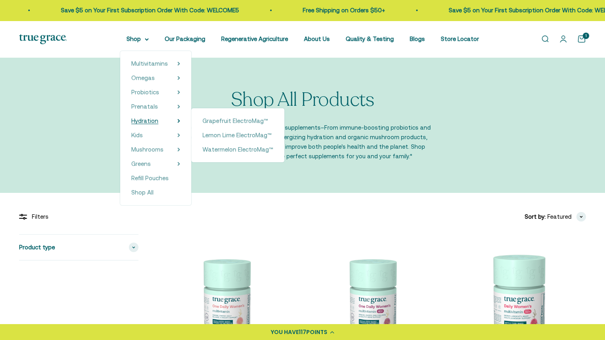
click at [149, 122] on span "Hydration" at bounding box center [144, 120] width 27 height 7
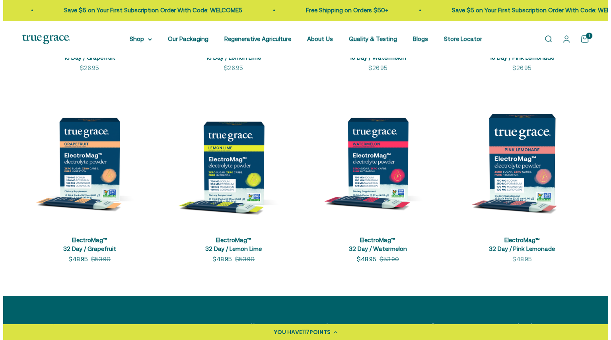
scroll to position [336, 0]
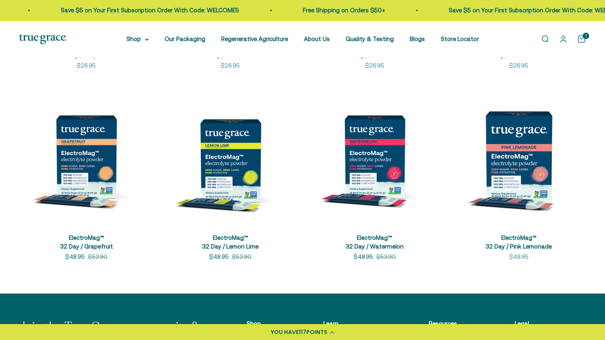
click at [587, 33] on cart-count "1" at bounding box center [586, 36] width 6 height 6
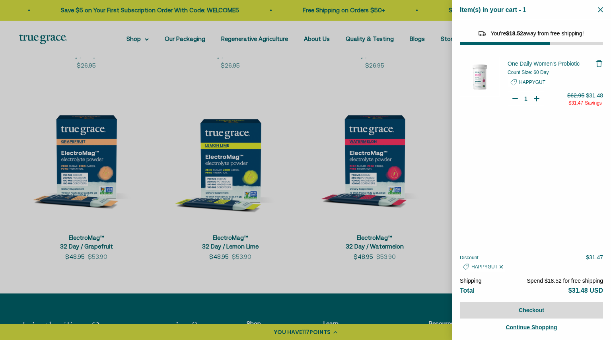
select select "40055698129088"
select select "44882806636758"
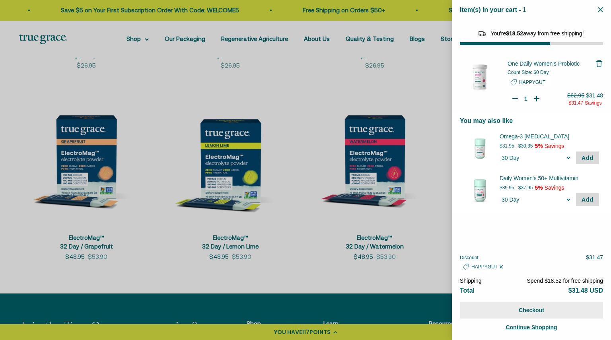
click at [494, 307] on button "Checkout" at bounding box center [531, 310] width 143 height 17
